Goal: Transaction & Acquisition: Obtain resource

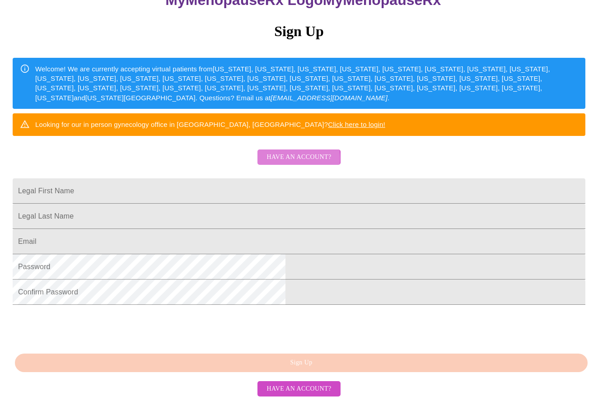
click at [276, 159] on span "Have an account?" at bounding box center [298, 157] width 65 height 11
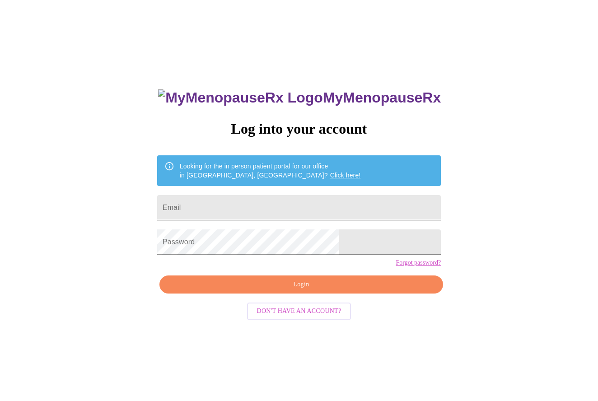
click at [237, 209] on input "Email" at bounding box center [299, 207] width 284 height 25
type input "[EMAIL_ADDRESS][DOMAIN_NAME]"
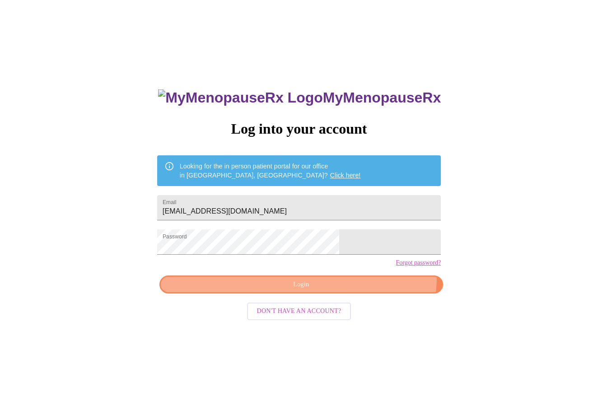
click at [349, 293] on button "Login" at bounding box center [301, 284] width 284 height 19
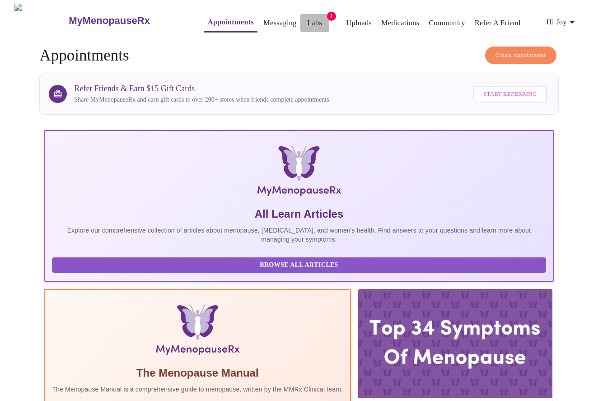
click at [300, 14] on button "Labs" at bounding box center [314, 23] width 29 height 18
click at [307, 19] on link "Labs" at bounding box center [314, 23] width 15 height 13
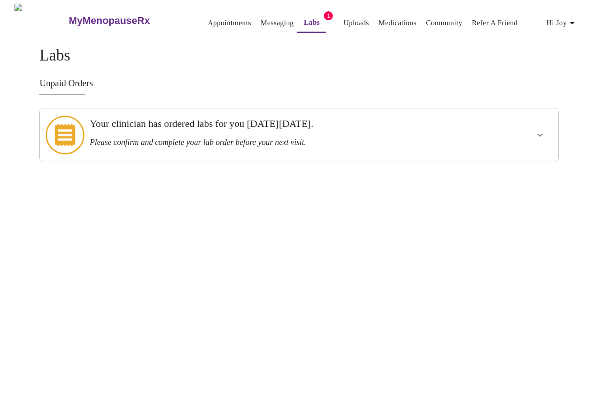
click at [179, 126] on h3 "Your clinician has ordered labs for you [DATE][DATE]." at bounding box center [274, 124] width 368 height 12
click at [530, 125] on button "show more" at bounding box center [540, 135] width 22 height 22
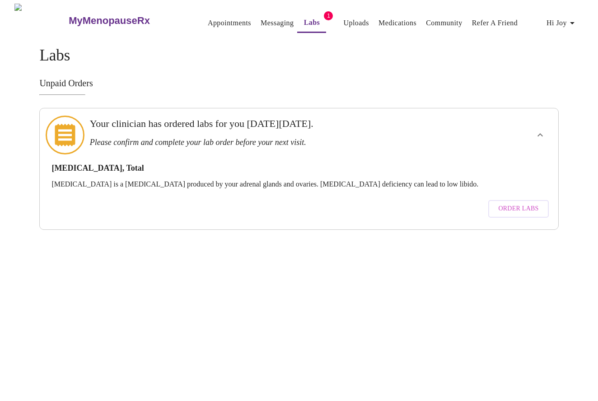
click at [513, 203] on span "Order Labs" at bounding box center [518, 208] width 40 height 11
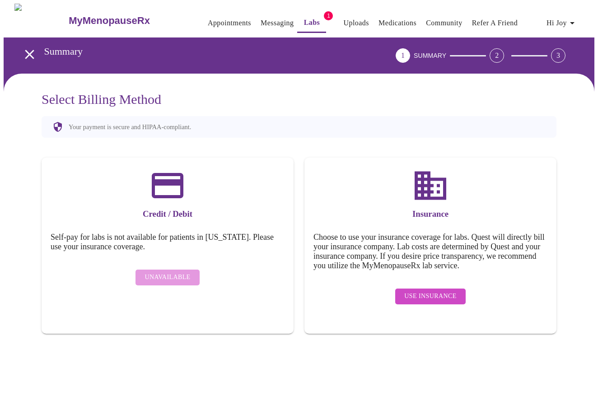
click at [343, 17] on link "Uploads" at bounding box center [356, 23] width 26 height 13
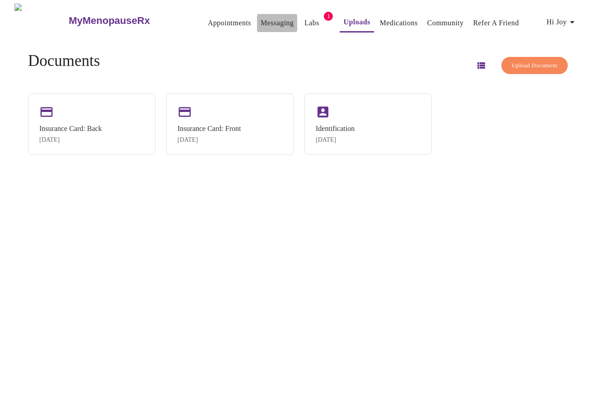
click at [269, 18] on link "Messaging" at bounding box center [276, 23] width 33 height 13
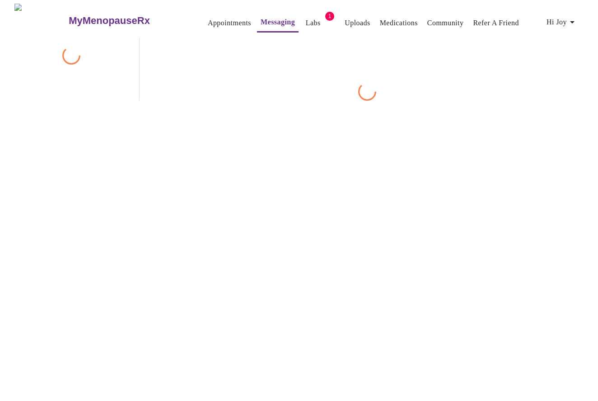
scroll to position [34, 0]
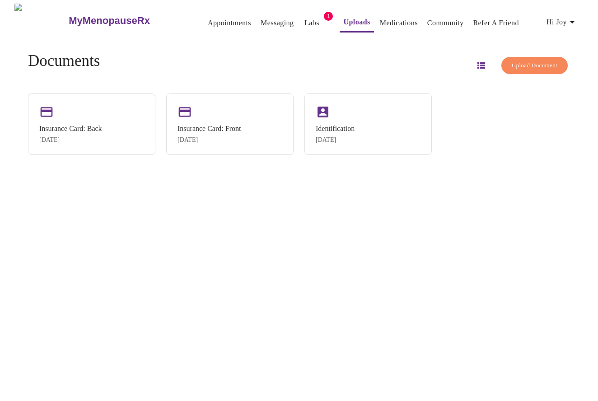
click at [324, 12] on span "1" at bounding box center [328, 16] width 9 height 9
click at [304, 18] on link "Labs" at bounding box center [311, 23] width 15 height 13
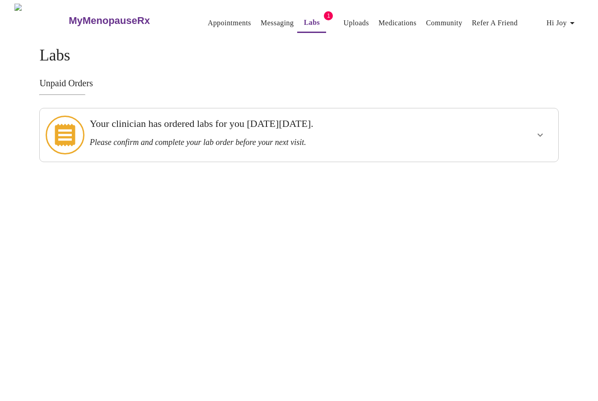
click at [143, 149] on div "Your clinician has ordered labs for you [DATE][DATE]. Please confirm and comple…" at bounding box center [298, 135] width 519 height 54
click at [544, 131] on icon "show more" at bounding box center [540, 135] width 11 height 11
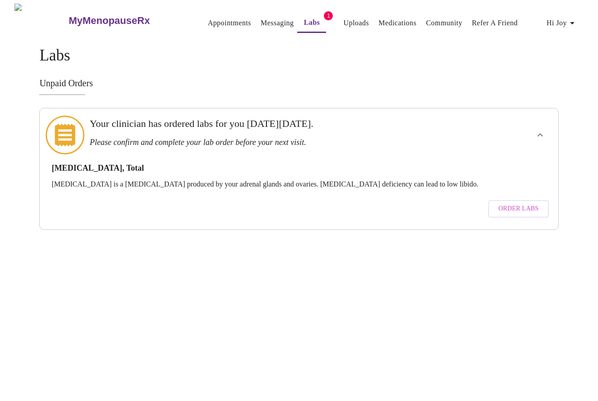
scroll to position [0, 0]
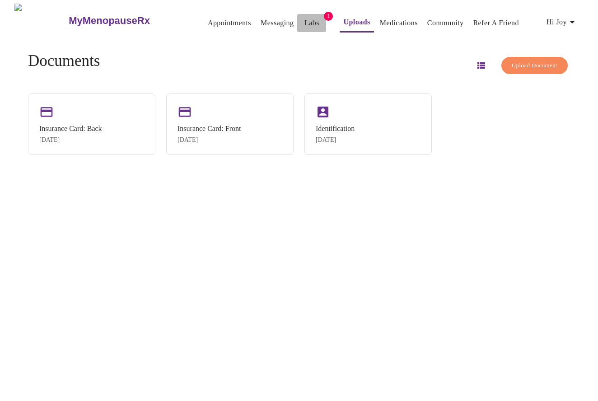
click at [305, 17] on span "Labs" at bounding box center [312, 23] width 22 height 13
click at [324, 12] on span "1" at bounding box center [328, 16] width 9 height 9
click at [304, 17] on link "Labs" at bounding box center [311, 23] width 15 height 13
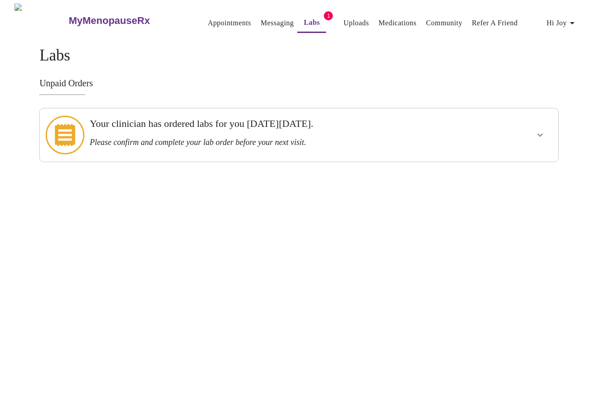
click at [108, 126] on h3 "Your clinician has ordered labs for you [DATE][DATE]." at bounding box center [274, 124] width 368 height 12
click at [69, 130] on icon at bounding box center [65, 135] width 20 height 23
click at [540, 130] on icon "show more" at bounding box center [540, 135] width 11 height 11
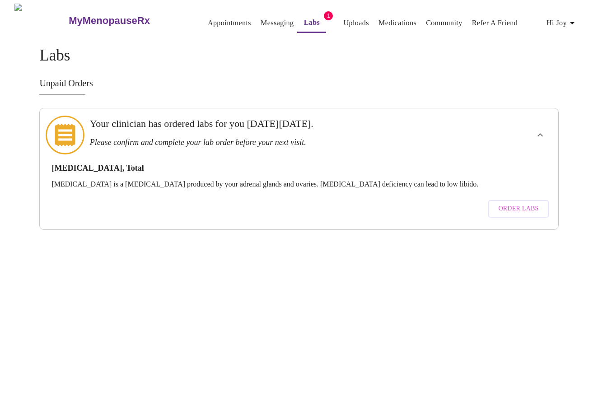
click at [526, 203] on span "Order Labs" at bounding box center [518, 208] width 40 height 11
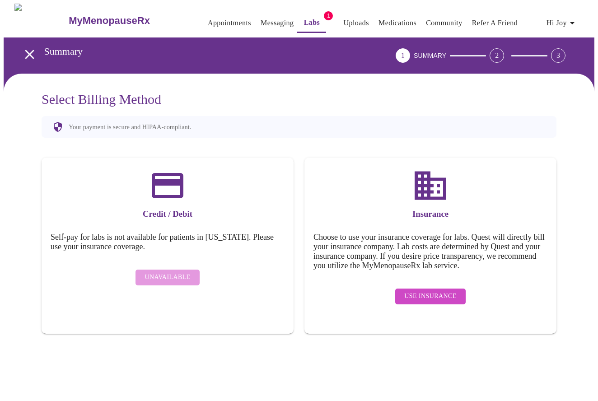
click at [428, 295] on span "Use Insurance" at bounding box center [430, 296] width 52 height 11
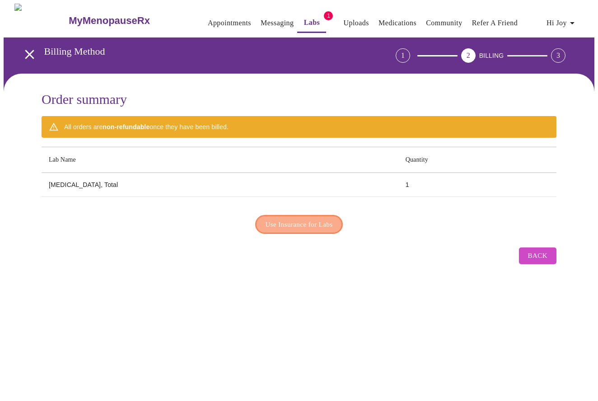
click at [290, 224] on span "Use Insurance for Labs" at bounding box center [298, 224] width 67 height 12
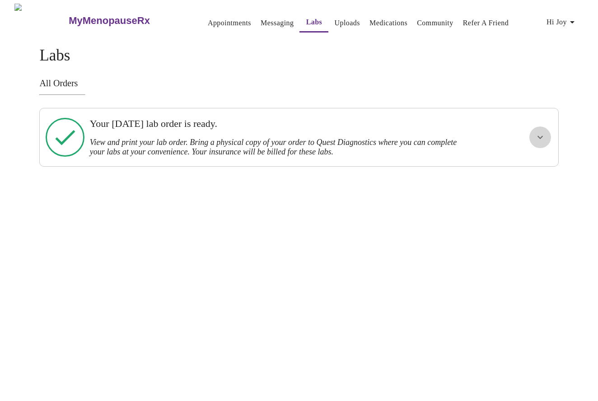
click at [540, 140] on button "show more" at bounding box center [540, 137] width 22 height 22
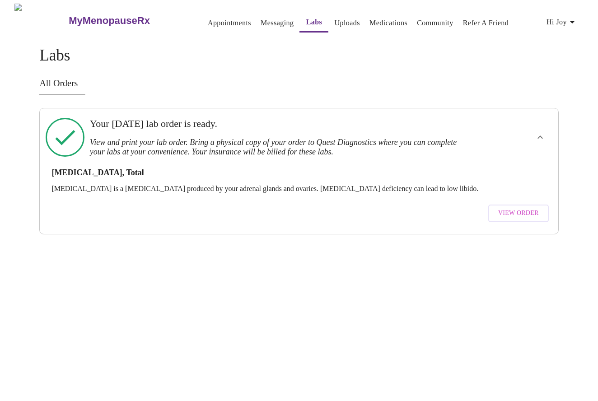
click at [528, 208] on span "View Order" at bounding box center [518, 213] width 41 height 11
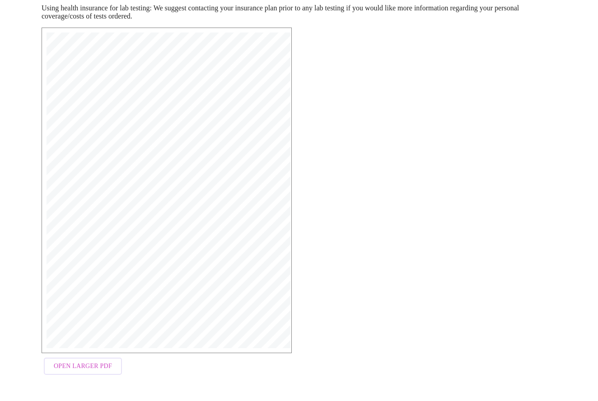
scroll to position [143, 0]
click at [103, 363] on button "Open Larger PDF" at bounding box center [83, 367] width 78 height 18
click at [71, 368] on span "Open Larger PDF" at bounding box center [83, 366] width 58 height 11
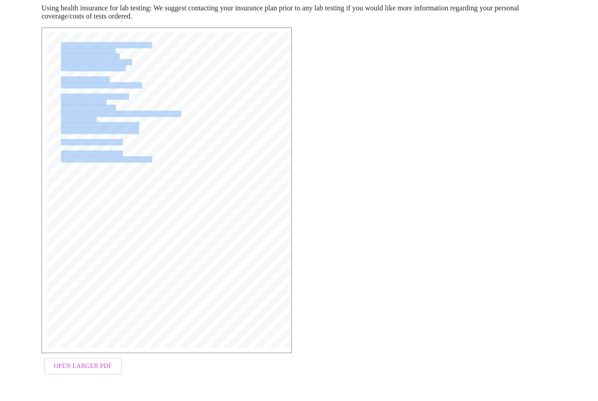
drag, startPoint x: 149, startPoint y: 165, endPoint x: 317, endPoint y: 205, distance: 172.6
click at [317, 205] on div "MyMenopauseRx Medical Group [STREET_ADDRESS] Phone: [PHONE_NUMBER] Fax: [PHONE_…" at bounding box center [298, 203] width 529 height 366
click at [72, 375] on button "Open Larger PDF" at bounding box center [83, 367] width 78 height 18
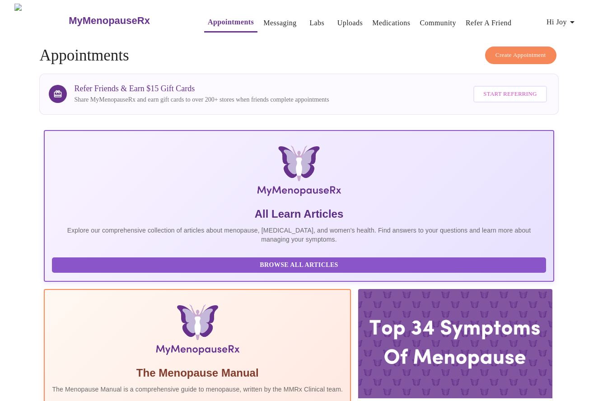
click at [309, 20] on link "Labs" at bounding box center [316, 23] width 15 height 13
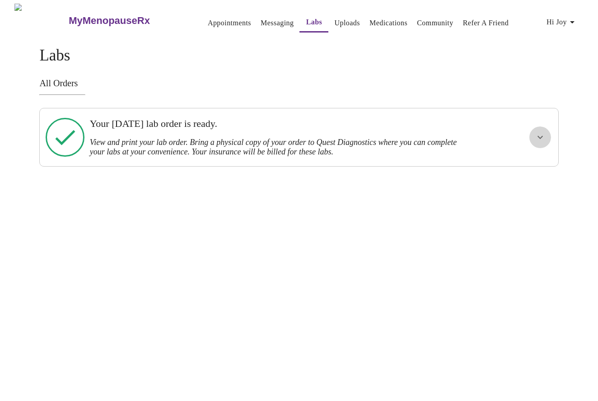
click at [538, 138] on icon "show more" at bounding box center [540, 137] width 11 height 11
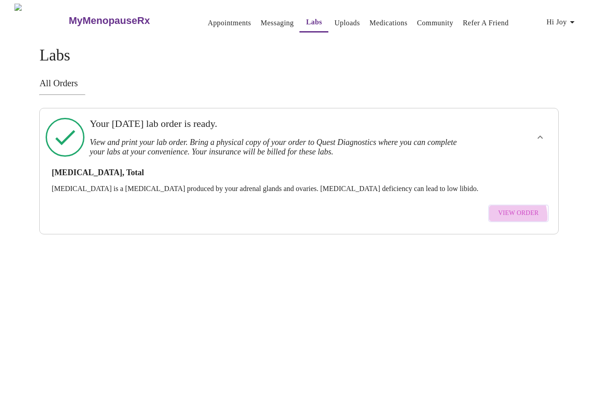
click at [507, 209] on span "View Order" at bounding box center [518, 213] width 41 height 11
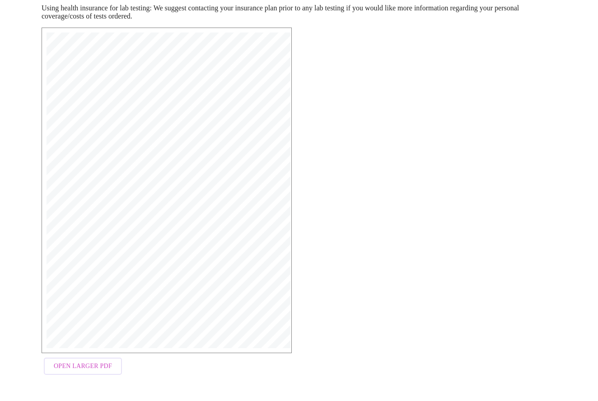
scroll to position [143, 0]
click at [75, 372] on span "Open Larger PDF" at bounding box center [83, 366] width 58 height 11
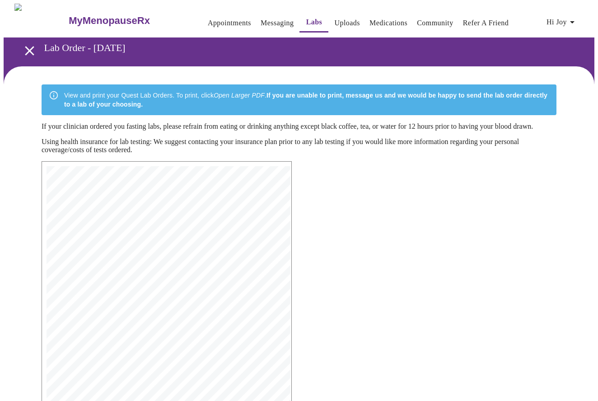
scroll to position [0, 0]
click at [260, 18] on link "Messaging" at bounding box center [276, 23] width 33 height 13
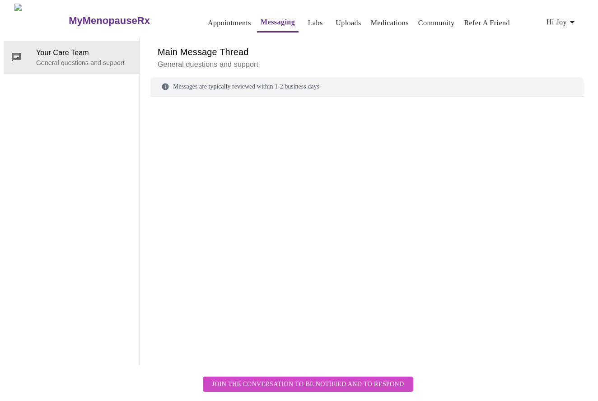
scroll to position [34, 0]
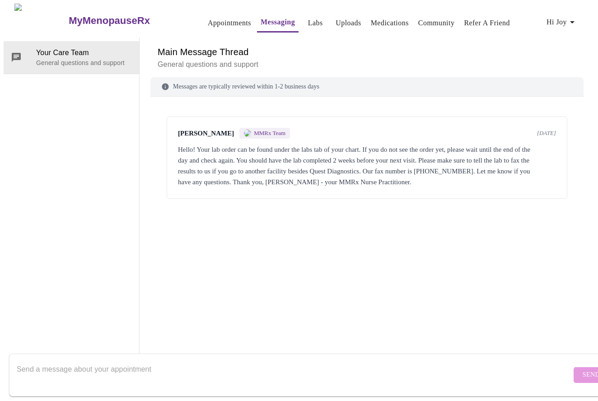
click at [191, 362] on textarea "Send a message about your appointment" at bounding box center [294, 374] width 554 height 29
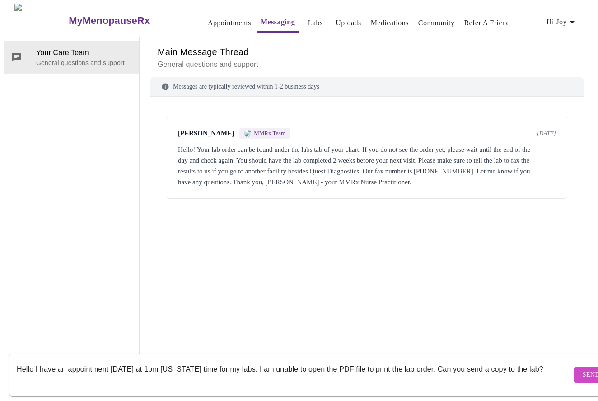
type textarea "Hello I have an appointment today at 1pm Arizona time for my labs. I am unable …"
click at [582, 369] on span "Send" at bounding box center [590, 374] width 17 height 11
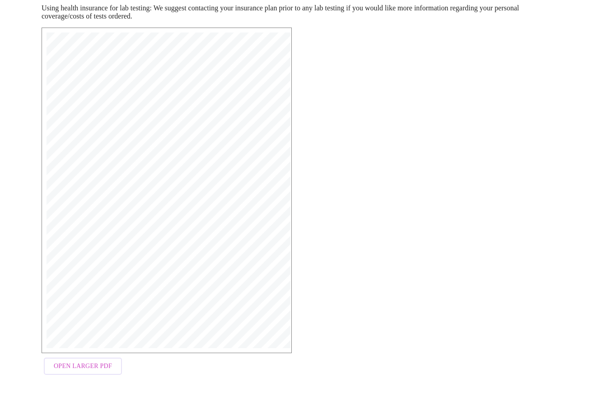
scroll to position [138, 0]
click at [430, 277] on div "MyMenopauseRx Medical Group [STREET_ADDRESS] Phone: [PHONE_NUMBER] Fax: [PHONE_…" at bounding box center [298, 203] width 529 height 366
click at [97, 372] on span "Open Larger PDF" at bounding box center [83, 366] width 58 height 11
click at [62, 372] on span "Open Larger PDF" at bounding box center [83, 366] width 58 height 11
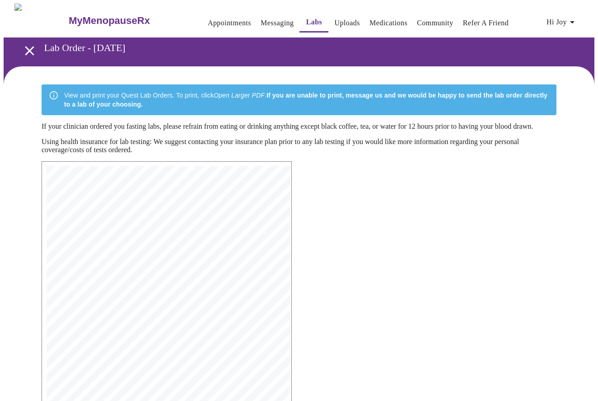
scroll to position [0, 0]
click at [263, 17] on link "Messaging" at bounding box center [276, 23] width 33 height 13
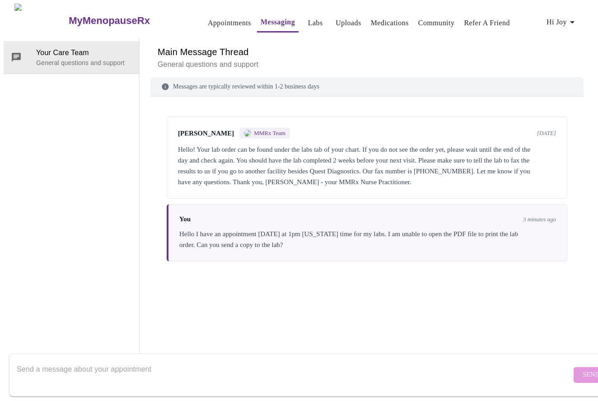
scroll to position [34, 0]
click at [129, 371] on textarea "Send a message about your appointment" at bounding box center [294, 374] width 554 height 29
type textarea "Never mind. I was able to print it from my phone."
click at [558, 357] on form "Never mind. I was able to print it from my phone. Send" at bounding box center [312, 374] width 606 height 43
click at [582, 369] on span "Send" at bounding box center [590, 374] width 17 height 11
